Goal: Task Accomplishment & Management: Manage account settings

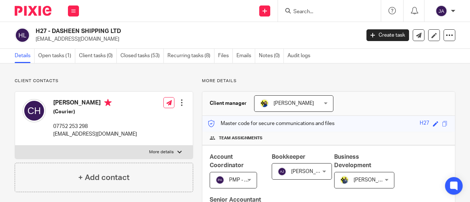
scroll to position [550, 0]
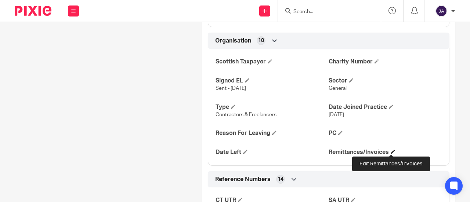
click at [390, 150] on span at bounding box center [392, 152] width 4 height 4
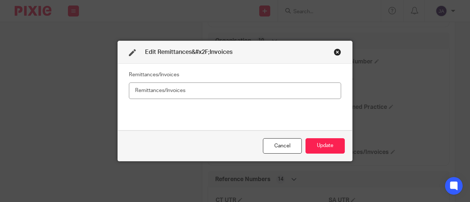
click at [232, 99] on input "text" at bounding box center [235, 91] width 212 height 17
click at [229, 96] on input "text" at bounding box center [235, 91] width 212 height 17
type input "Yes"
click at [311, 146] on button "Update" at bounding box center [324, 146] width 39 height 16
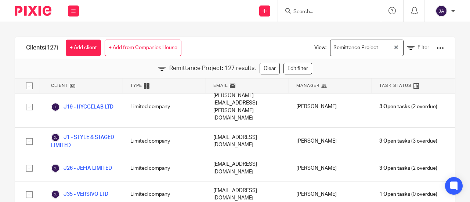
scroll to position [1497, 0]
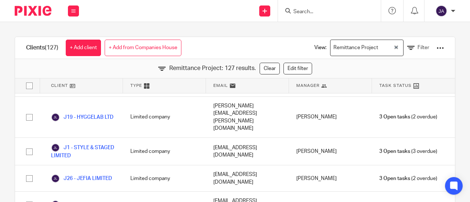
drag, startPoint x: 94, startPoint y: 126, endPoint x: 98, endPoint y: 122, distance: 5.5
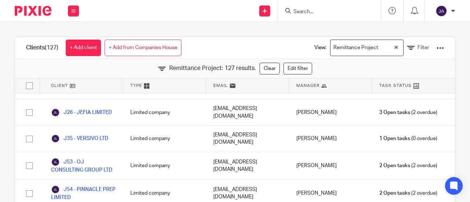
scroll to position [1570, 0]
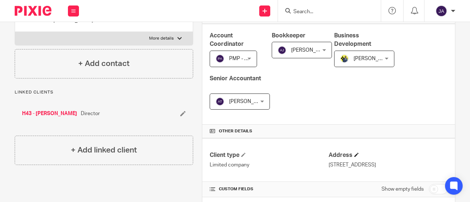
scroll to position [147, 0]
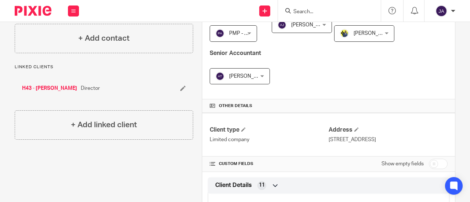
click at [432, 159] on input "checkbox" at bounding box center [437, 164] width 19 height 10
checkbox input "true"
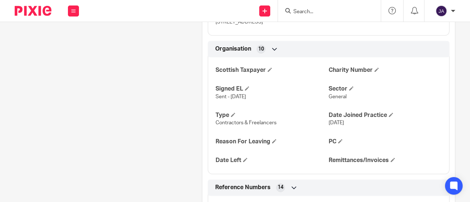
scroll to position [550, 0]
click at [387, 156] on h4 "Remittances/Invoices" at bounding box center [384, 160] width 113 height 8
click at [390, 157] on span at bounding box center [392, 159] width 4 height 4
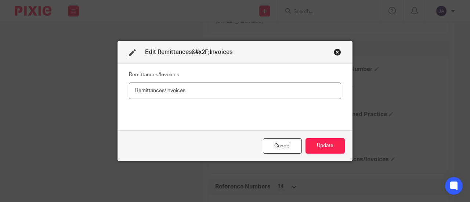
click at [172, 91] on input "text" at bounding box center [235, 91] width 212 height 17
type input "Yes"
click at [337, 146] on button "Update" at bounding box center [324, 146] width 39 height 16
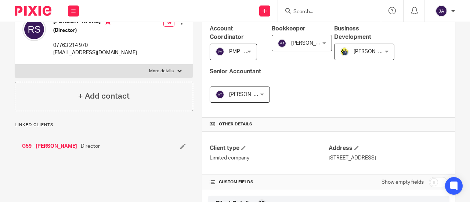
scroll to position [220, 0]
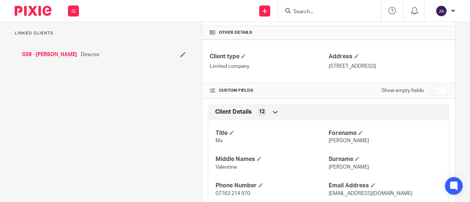
click at [428, 90] on input "checkbox" at bounding box center [437, 90] width 19 height 10
checkbox input "true"
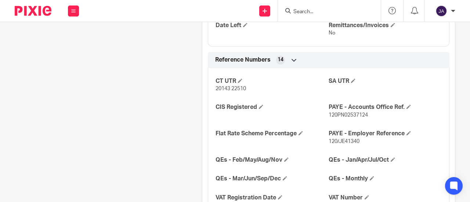
scroll to position [587, 0]
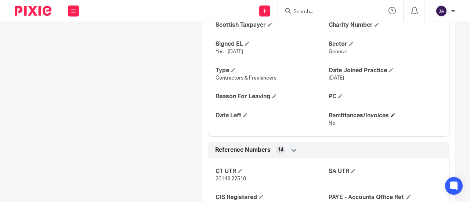
click at [386, 120] on h4 "Remittances/Invoices" at bounding box center [384, 116] width 113 height 8
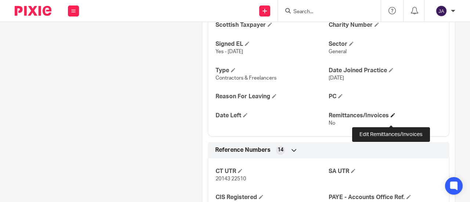
click at [391, 117] on span at bounding box center [392, 115] width 4 height 4
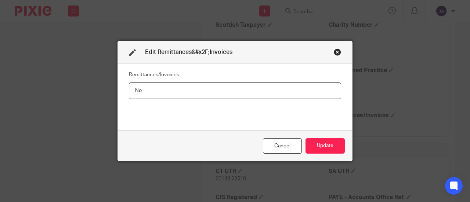
drag, startPoint x: 252, startPoint y: 79, endPoint x: 245, endPoint y: 87, distance: 10.4
click at [249, 85] on fieldset "Remittances/Invoices No" at bounding box center [235, 83] width 212 height 29
drag, startPoint x: 226, startPoint y: 94, endPoint x: 27, endPoint y: 63, distance: 200.8
click at [27, 63] on div "Edit Remittances&#x2F;Invoices Remittances/Invoices No Cancel Update" at bounding box center [235, 101] width 470 height 202
type input "Yes"
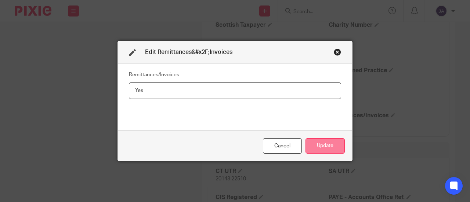
click at [315, 150] on button "Update" at bounding box center [324, 146] width 39 height 16
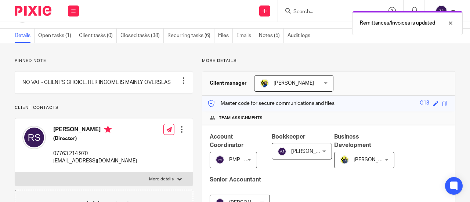
scroll to position [0, 0]
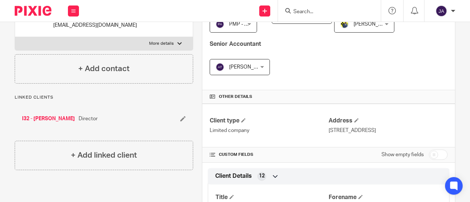
scroll to position [220, 0]
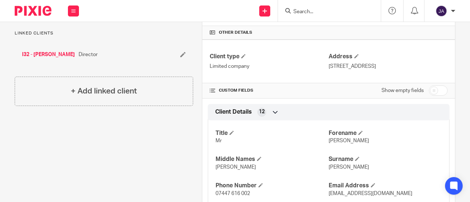
click at [431, 88] on input "checkbox" at bounding box center [437, 90] width 19 height 10
checkbox input "true"
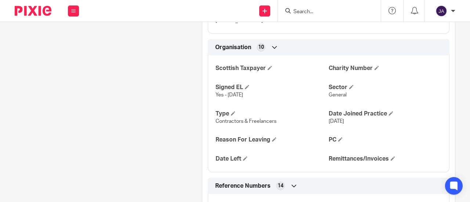
scroll to position [550, 0]
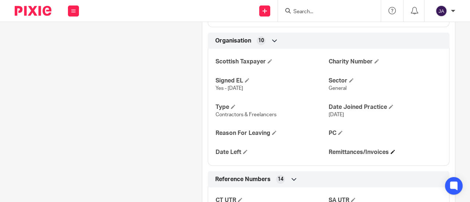
click at [390, 152] on span at bounding box center [392, 152] width 4 height 4
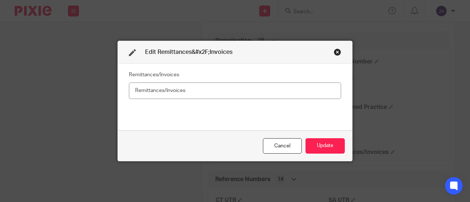
click at [276, 95] on input "text" at bounding box center [235, 91] width 212 height 17
type input "No"
click at [314, 144] on button "Update" at bounding box center [324, 146] width 39 height 16
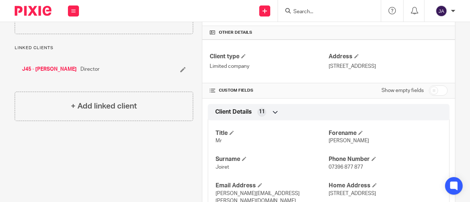
drag, startPoint x: 432, startPoint y: 87, endPoint x: 425, endPoint y: 106, distance: 20.3
click at [432, 87] on input "checkbox" at bounding box center [437, 90] width 19 height 10
checkbox input "true"
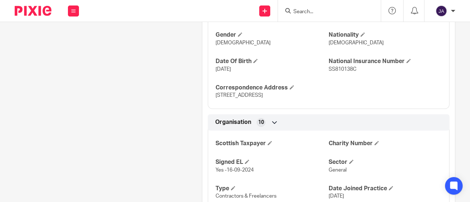
scroll to position [550, 0]
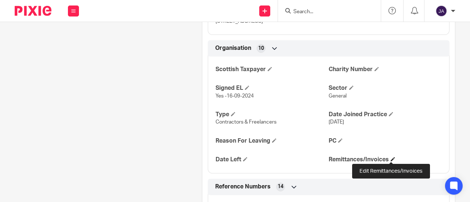
click at [391, 159] on span at bounding box center [392, 159] width 4 height 4
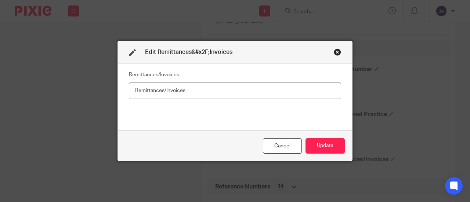
click at [286, 87] on input "text" at bounding box center [235, 91] width 212 height 17
click at [287, 92] on input "text" at bounding box center [235, 91] width 212 height 17
type input "No"
click at [310, 146] on button "Update" at bounding box center [324, 146] width 39 height 16
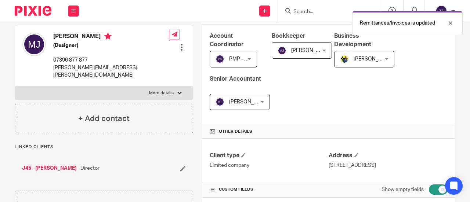
scroll to position [37, 0]
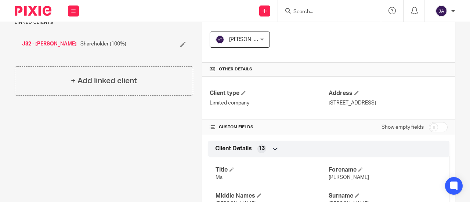
click at [428, 129] on input "checkbox" at bounding box center [437, 127] width 19 height 10
checkbox input "true"
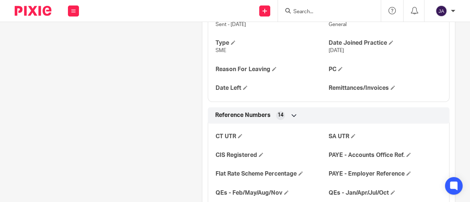
scroll to position [624, 0]
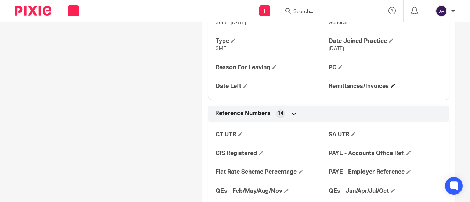
click at [385, 90] on h4 "Remittances/Invoices" at bounding box center [384, 87] width 113 height 8
click at [393, 90] on h4 "Remittances/Invoices" at bounding box center [384, 87] width 113 height 8
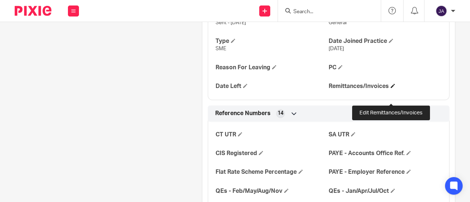
click at [390, 88] on span at bounding box center [392, 86] width 4 height 4
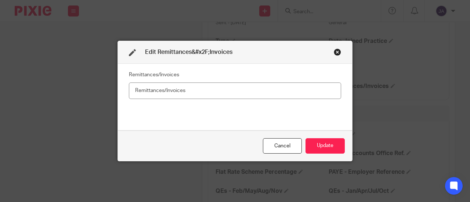
click at [177, 90] on input "text" at bounding box center [235, 91] width 212 height 17
type input "No"
click at [329, 145] on button "Update" at bounding box center [324, 146] width 39 height 16
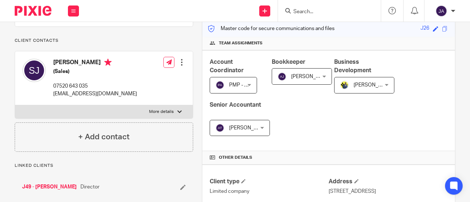
scroll to position [147, 0]
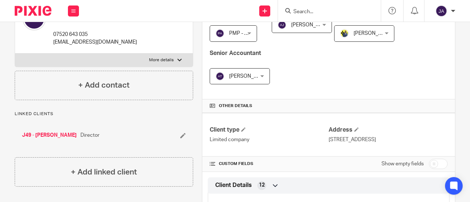
click at [434, 160] on input "checkbox" at bounding box center [437, 164] width 19 height 10
checkbox input "true"
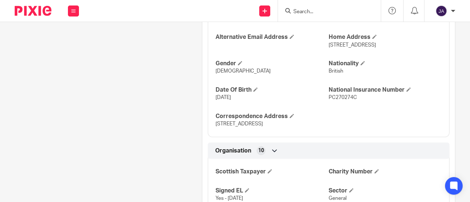
scroll to position [587, 0]
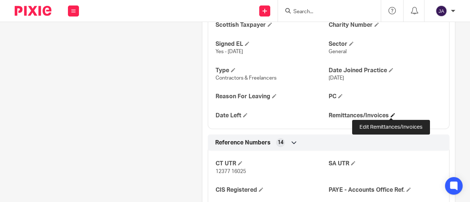
click at [390, 114] on span at bounding box center [392, 115] width 4 height 4
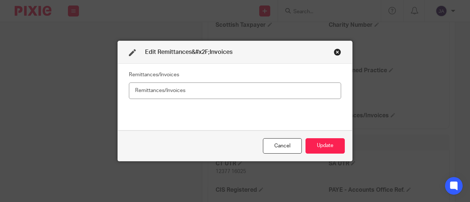
click at [305, 92] on input "text" at bounding box center [235, 91] width 212 height 17
type input "No"
click at [323, 149] on button "Update" at bounding box center [324, 146] width 39 height 16
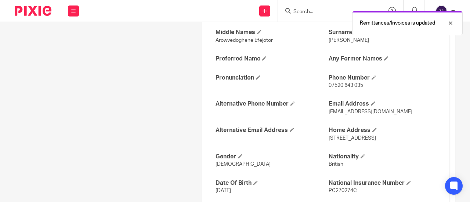
scroll to position [330, 0]
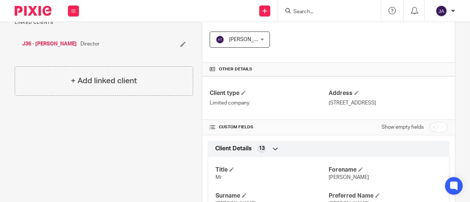
click at [429, 122] on input "checkbox" at bounding box center [437, 127] width 19 height 10
checkbox input "true"
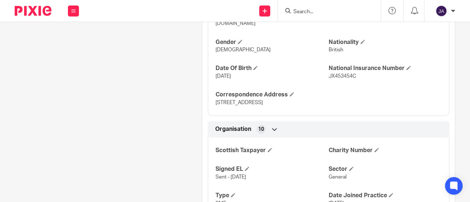
scroll to position [550, 0]
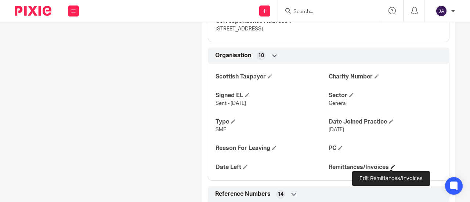
click at [392, 165] on span at bounding box center [392, 167] width 4 height 4
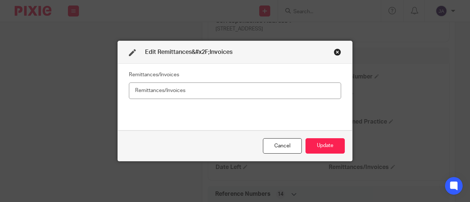
click at [312, 99] on div "Remittances/Invoices" at bounding box center [235, 96] width 212 height 55
click at [314, 94] on input "text" at bounding box center [235, 91] width 212 height 17
type input "Yes"
click at [322, 153] on button "Update" at bounding box center [324, 146] width 39 height 16
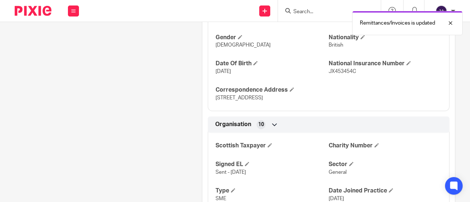
scroll to position [293, 0]
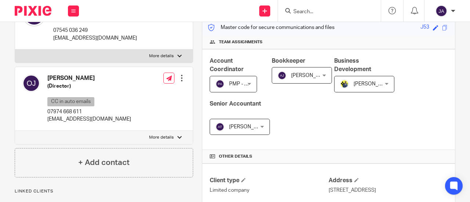
scroll to position [147, 0]
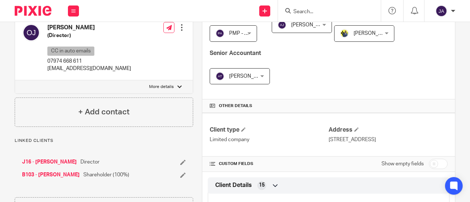
click at [431, 160] on input "checkbox" at bounding box center [437, 164] width 19 height 10
checkbox input "true"
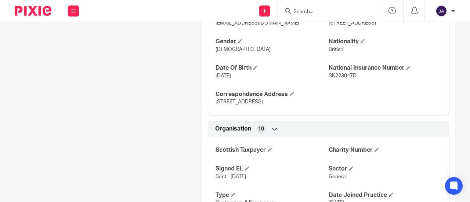
scroll to position [587, 0]
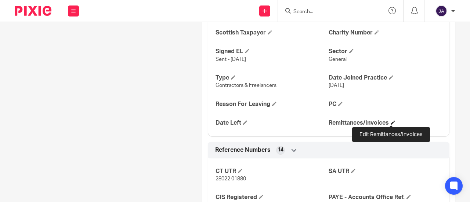
click at [390, 121] on span at bounding box center [392, 122] width 4 height 4
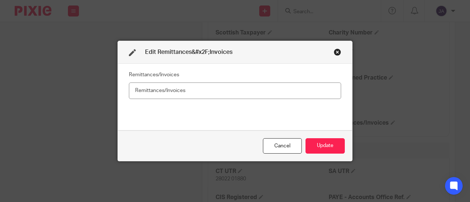
click at [215, 92] on input "text" at bounding box center [235, 91] width 212 height 17
type input "Yes"
click at [313, 147] on button "Update" at bounding box center [324, 146] width 39 height 16
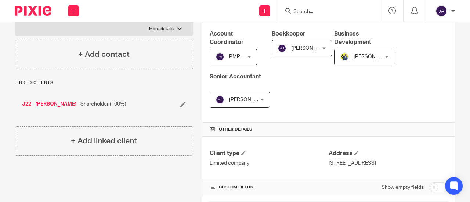
scroll to position [147, 0]
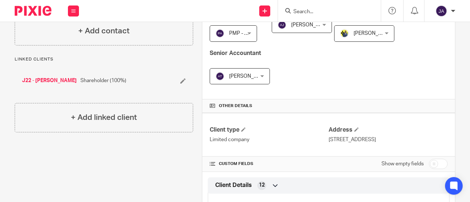
click at [429, 162] on input "checkbox" at bounding box center [437, 164] width 19 height 10
checkbox input "true"
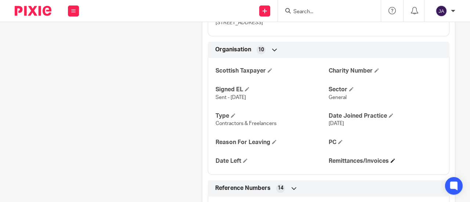
scroll to position [550, 0]
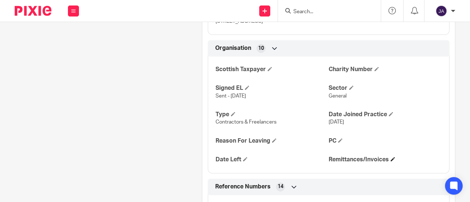
click at [390, 159] on span at bounding box center [392, 159] width 4 height 4
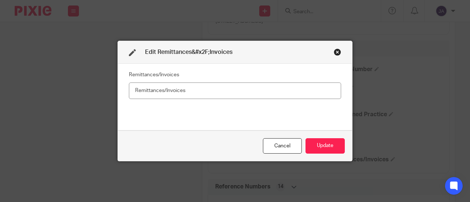
click at [267, 92] on input "text" at bounding box center [235, 91] width 212 height 17
type input "No"
click at [315, 147] on button "Update" at bounding box center [324, 146] width 39 height 16
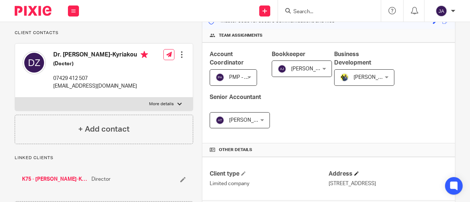
scroll to position [147, 0]
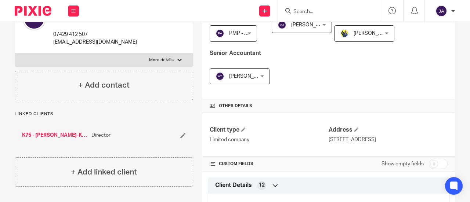
drag, startPoint x: 435, startPoint y: 162, endPoint x: 430, endPoint y: 160, distance: 5.4
click at [435, 162] on input "checkbox" at bounding box center [437, 164] width 19 height 10
checkbox input "true"
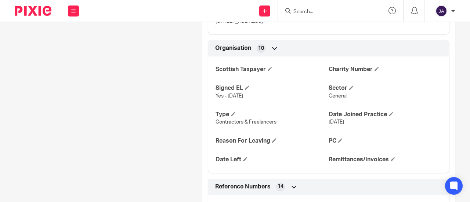
scroll to position [550, 0]
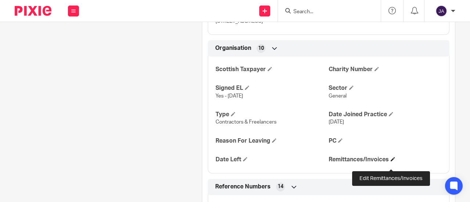
click at [390, 161] on span at bounding box center [392, 159] width 4 height 4
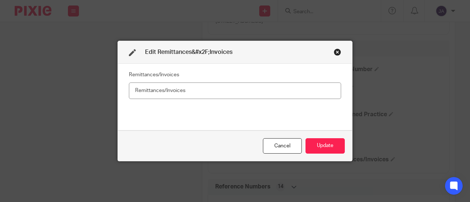
click at [260, 92] on input "text" at bounding box center [235, 91] width 212 height 17
type input "No"
click at [320, 146] on button "Update" at bounding box center [324, 146] width 39 height 16
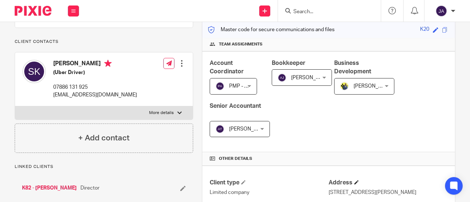
scroll to position [147, 0]
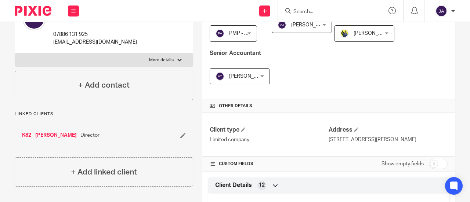
click at [429, 162] on input "checkbox" at bounding box center [437, 164] width 19 height 10
checkbox input "true"
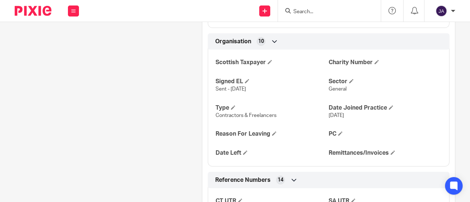
scroll to position [550, 0]
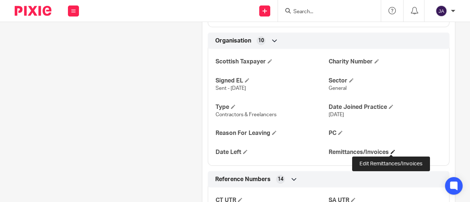
click at [390, 150] on span at bounding box center [392, 152] width 4 height 4
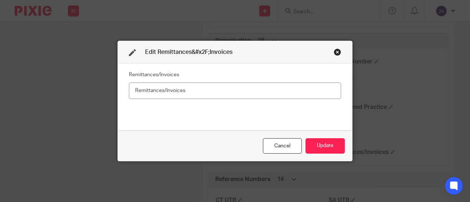
click at [280, 90] on input "text" at bounding box center [235, 91] width 212 height 17
type input "No"
click at [325, 150] on button "Update" at bounding box center [324, 146] width 39 height 16
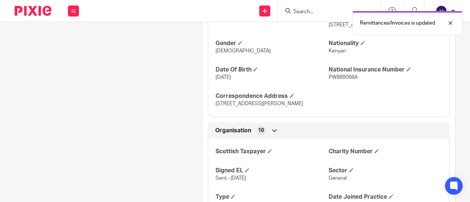
scroll to position [293, 0]
